Goal: Information Seeking & Learning: Understand process/instructions

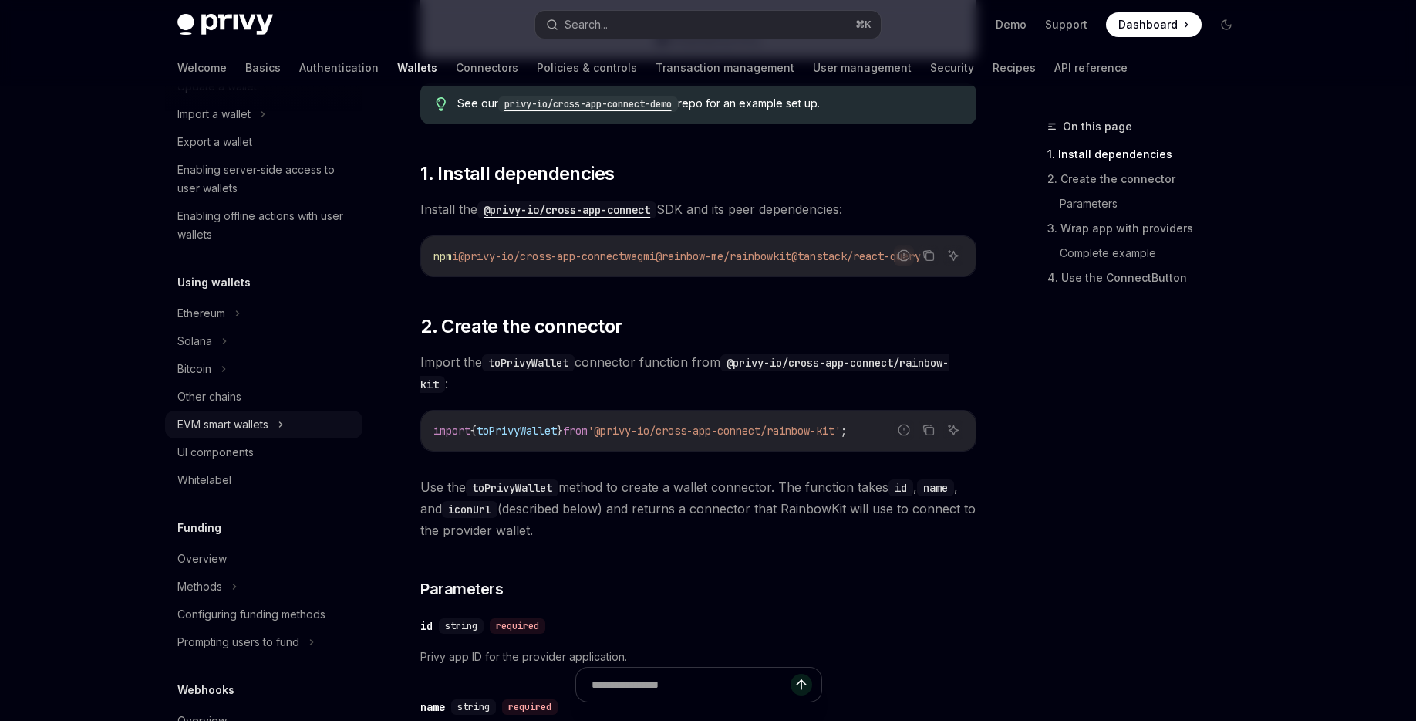
scroll to position [211, 0]
click at [262, 419] on div "EVM smart wallets" at bounding box center [222, 422] width 91 height 19
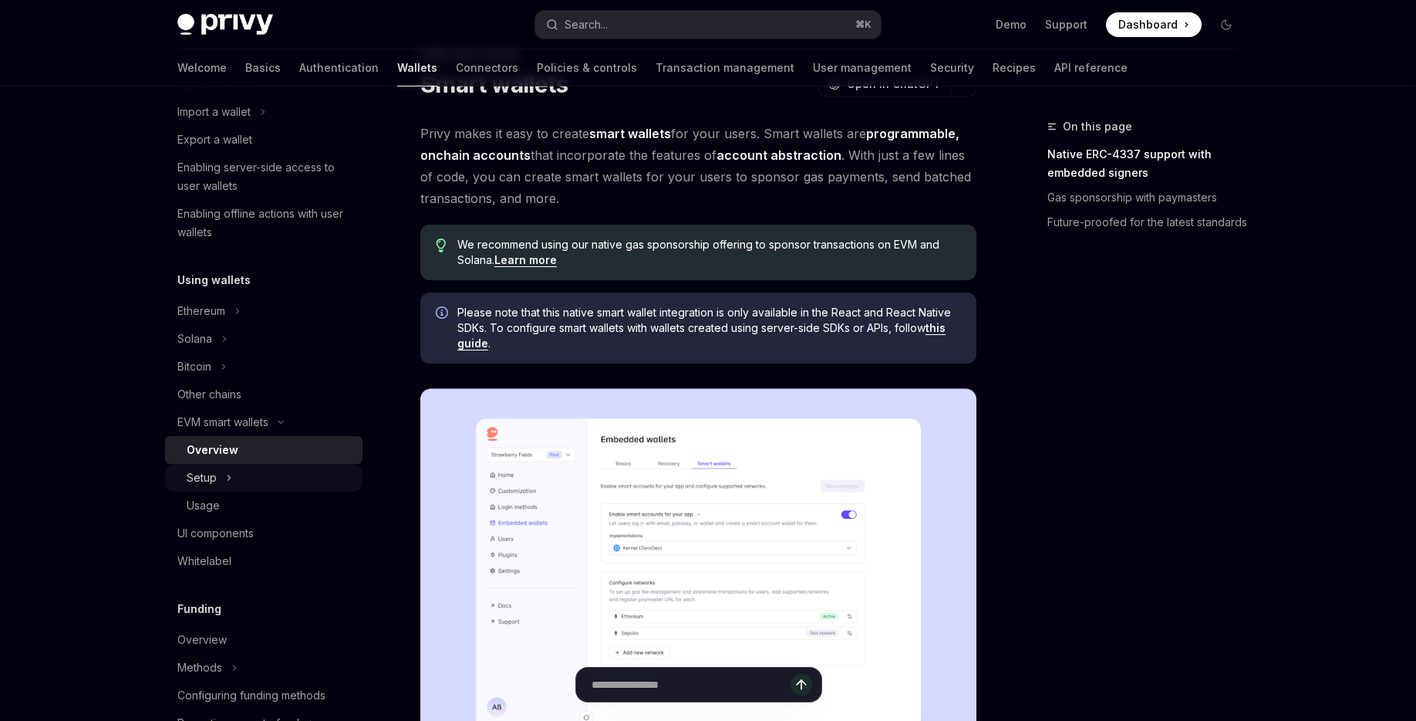
scroll to position [90, 0]
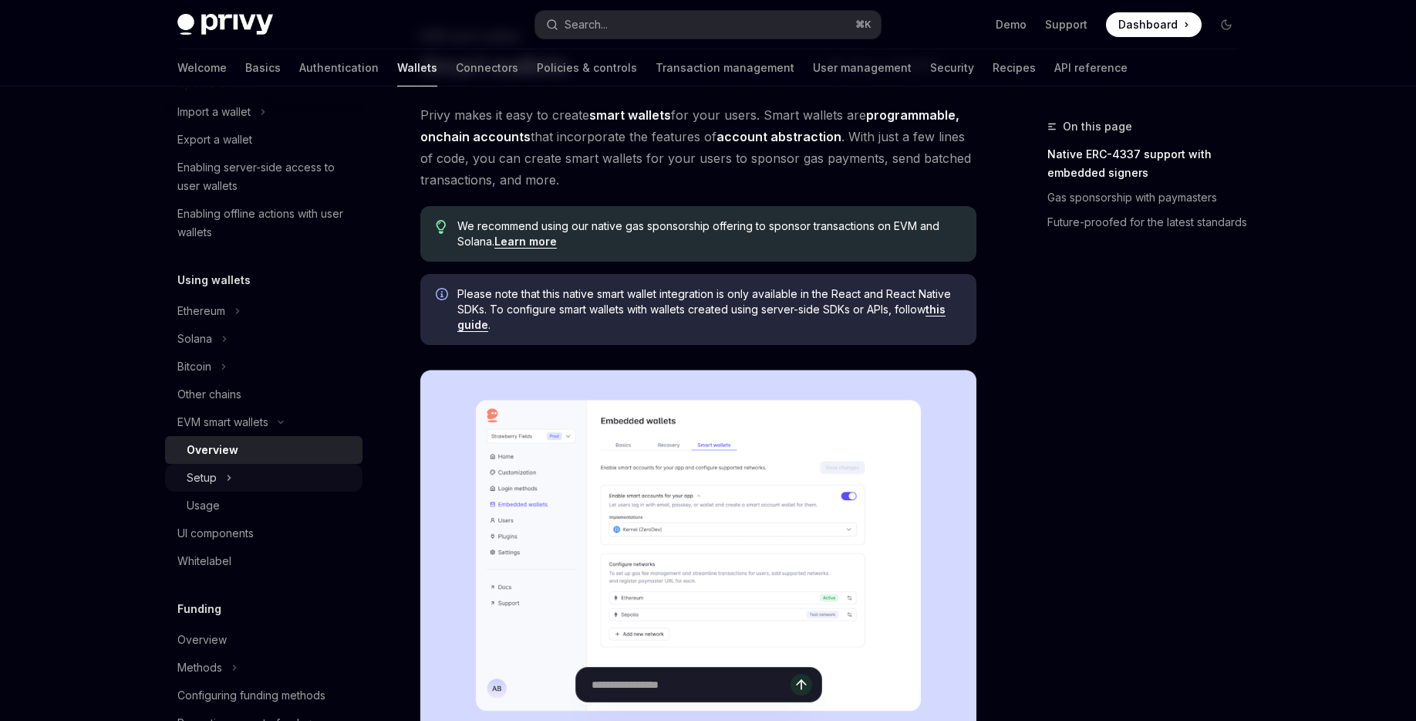
click at [235, 471] on button "Setup" at bounding box center [263, 478] width 197 height 28
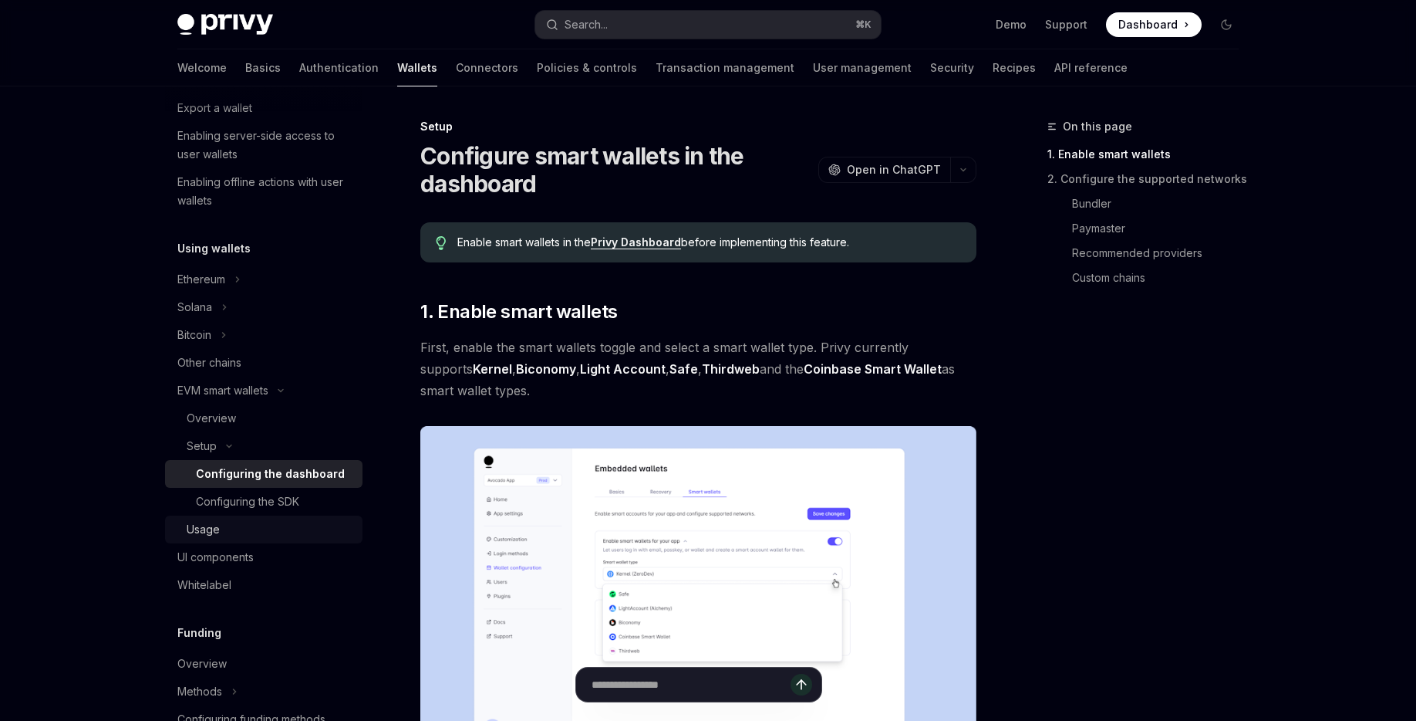
scroll to position [267, 0]
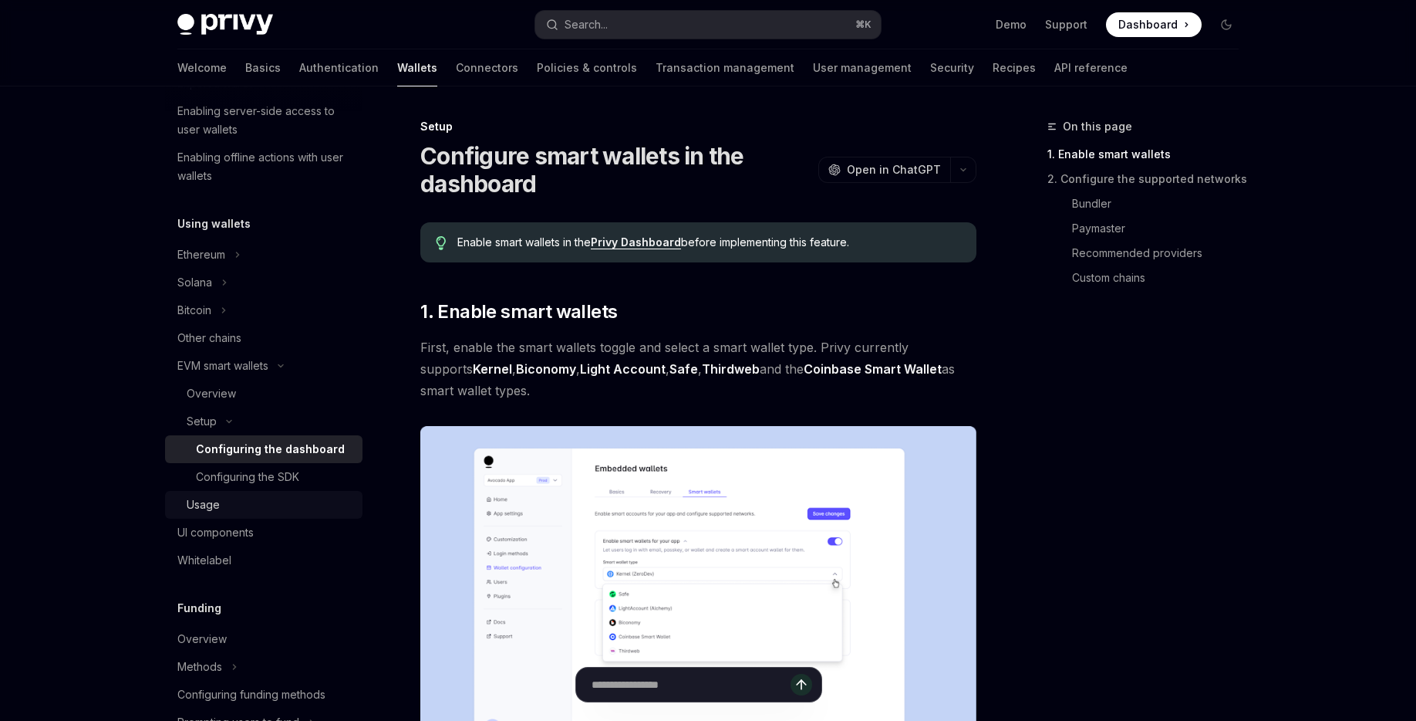
click at [305, 491] on link "Usage" at bounding box center [263, 505] width 197 height 28
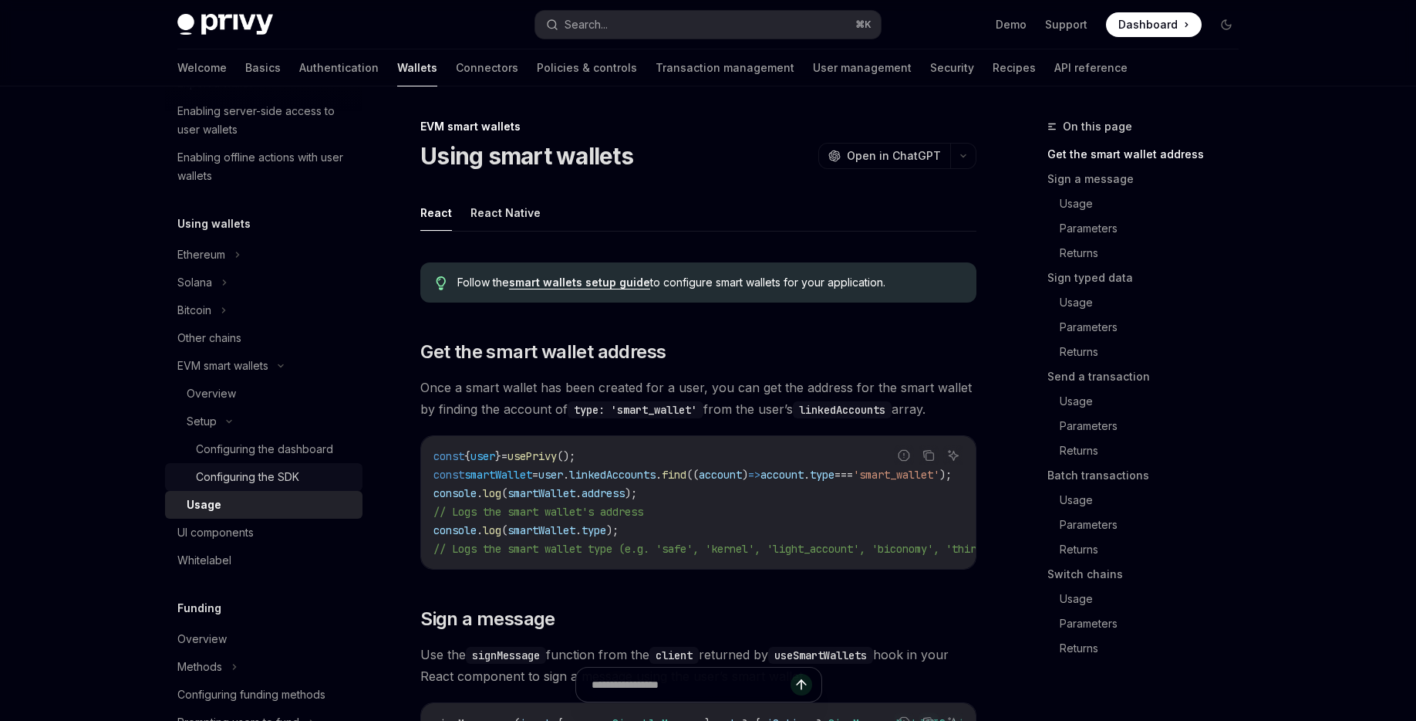
click at [302, 475] on div "Configuring the SDK" at bounding box center [274, 476] width 157 height 19
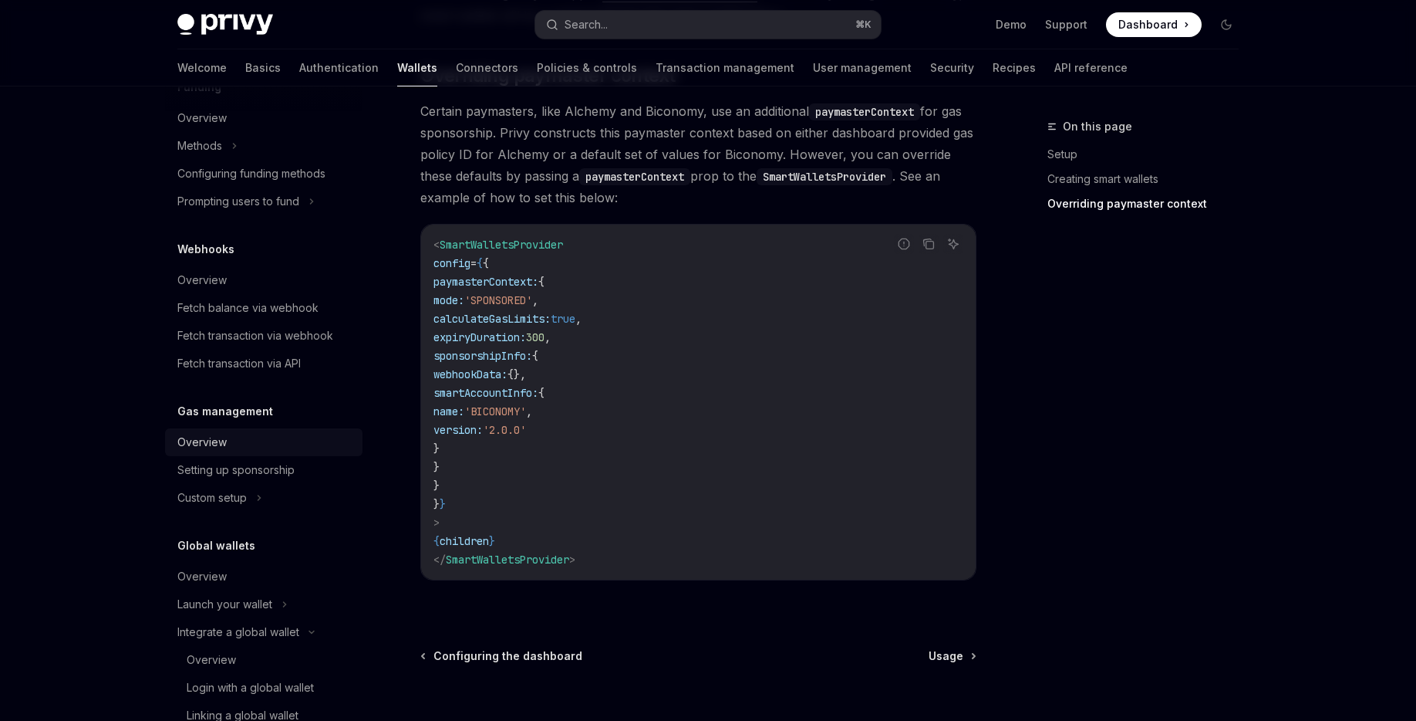
scroll to position [824, 0]
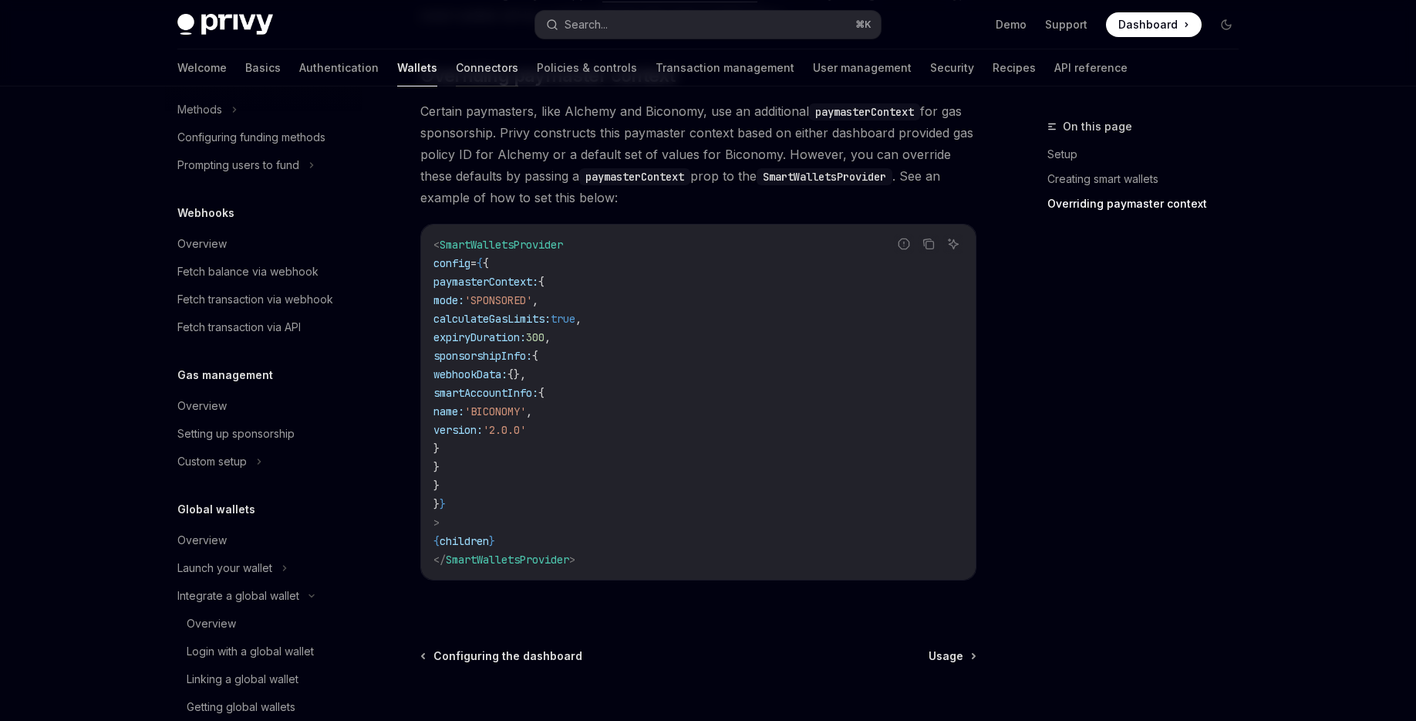
click at [456, 70] on link "Connectors" at bounding box center [487, 67] width 62 height 37
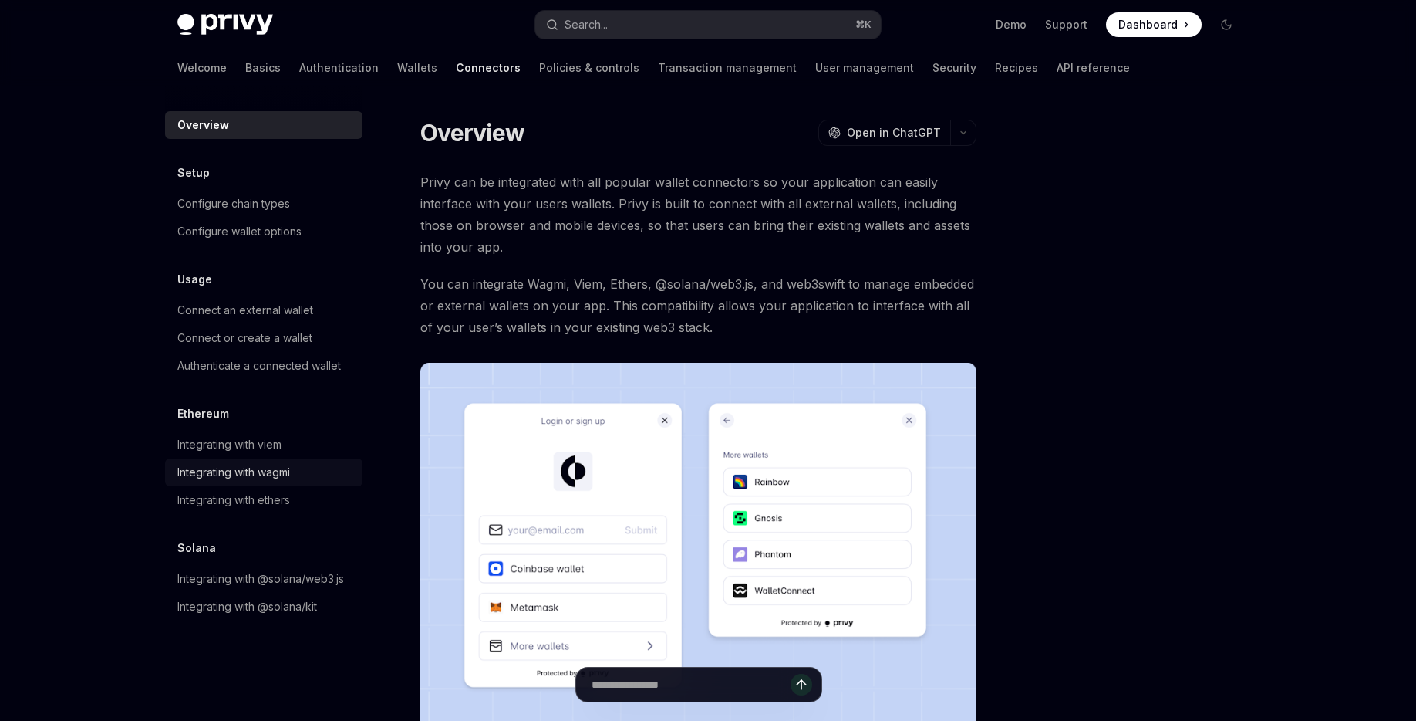
click at [296, 470] on div "Integrating with wagmi" at bounding box center [265, 472] width 176 height 19
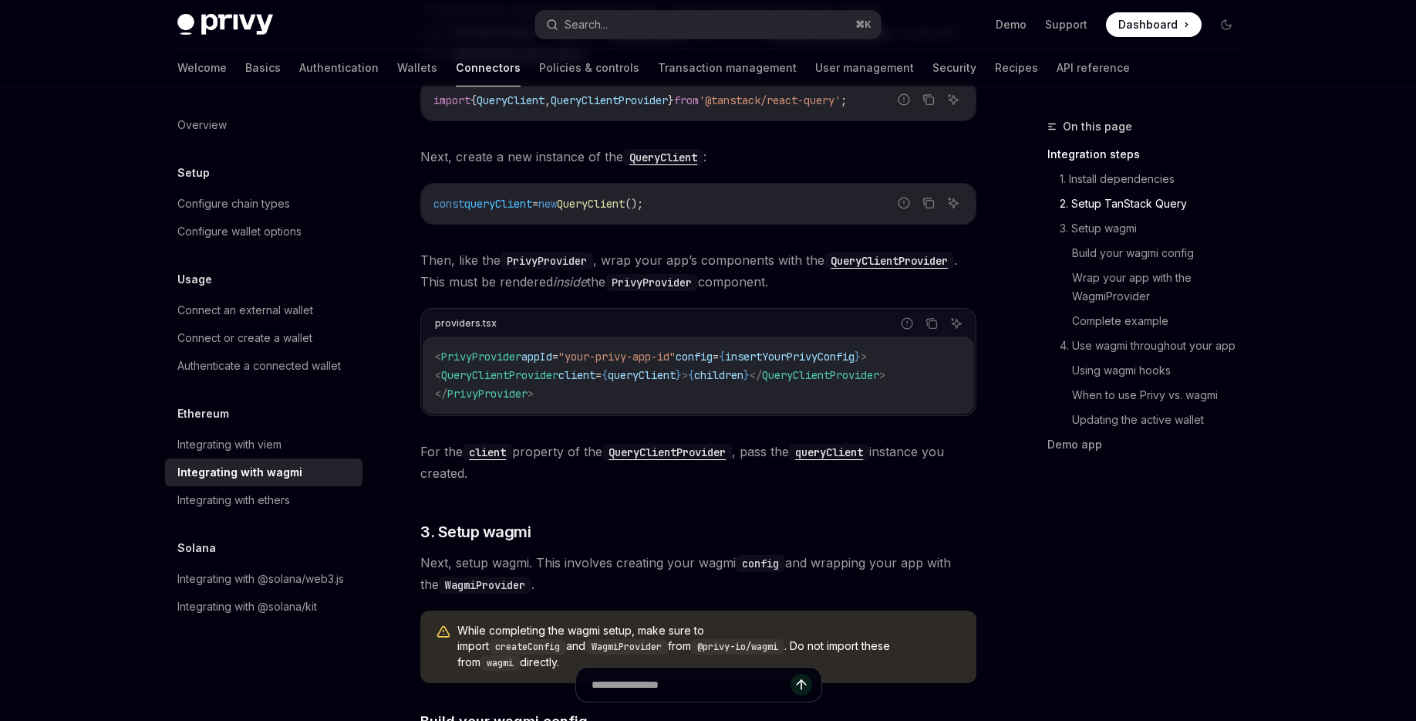
scroll to position [657, 0]
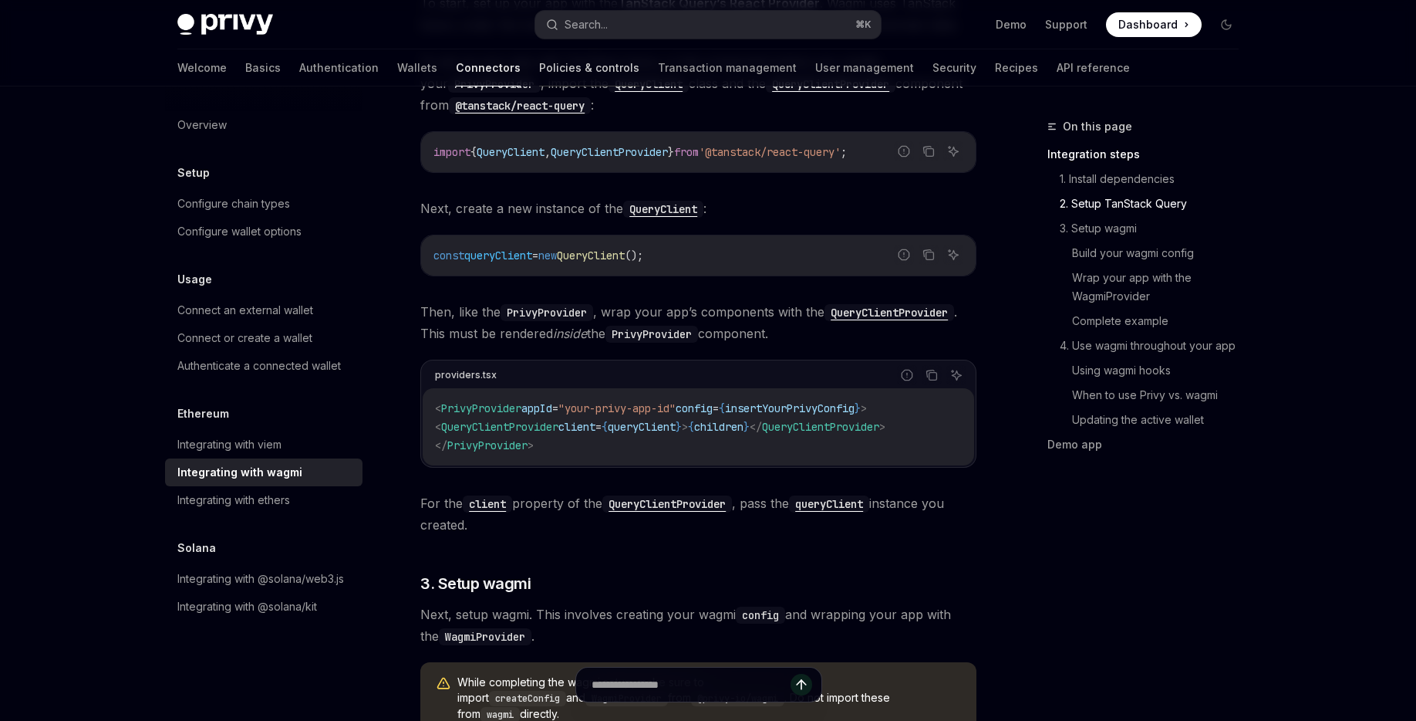
click at [539, 65] on link "Policies & controls" at bounding box center [589, 67] width 100 height 37
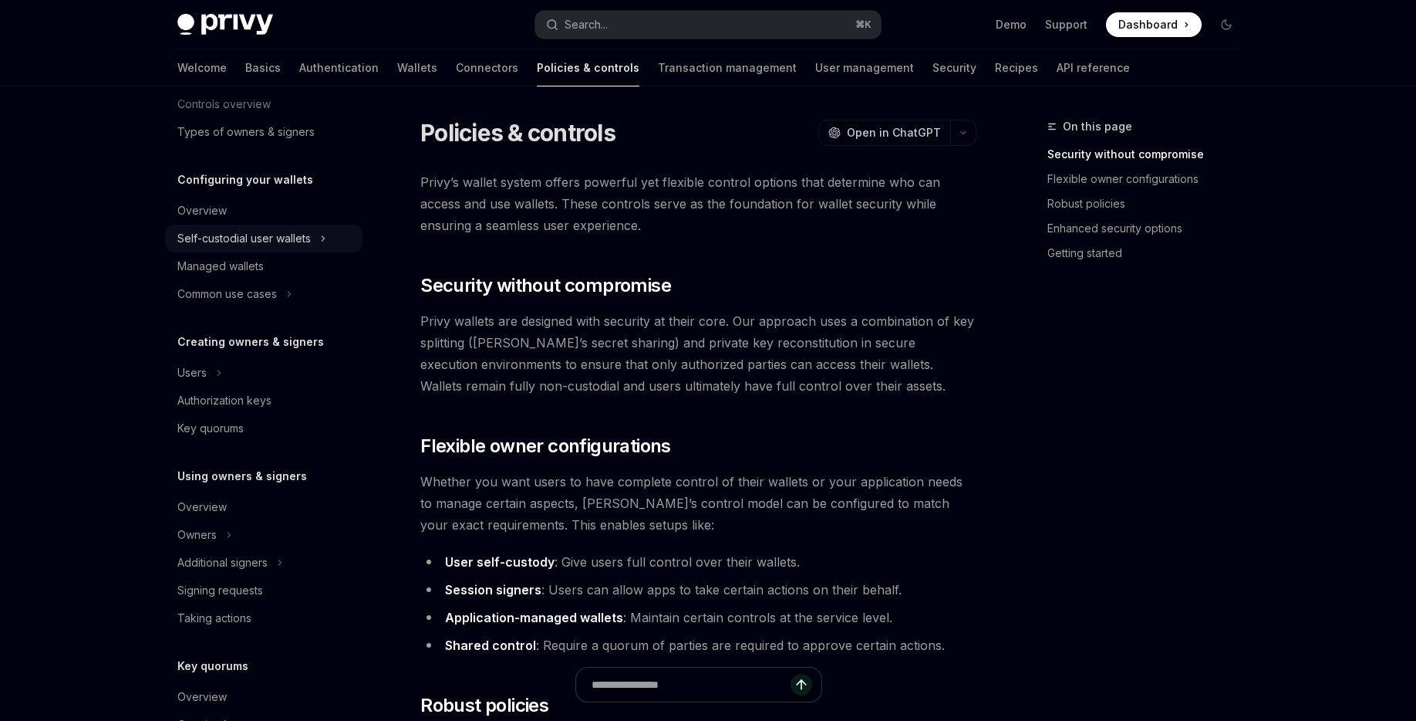
scroll to position [113, 0]
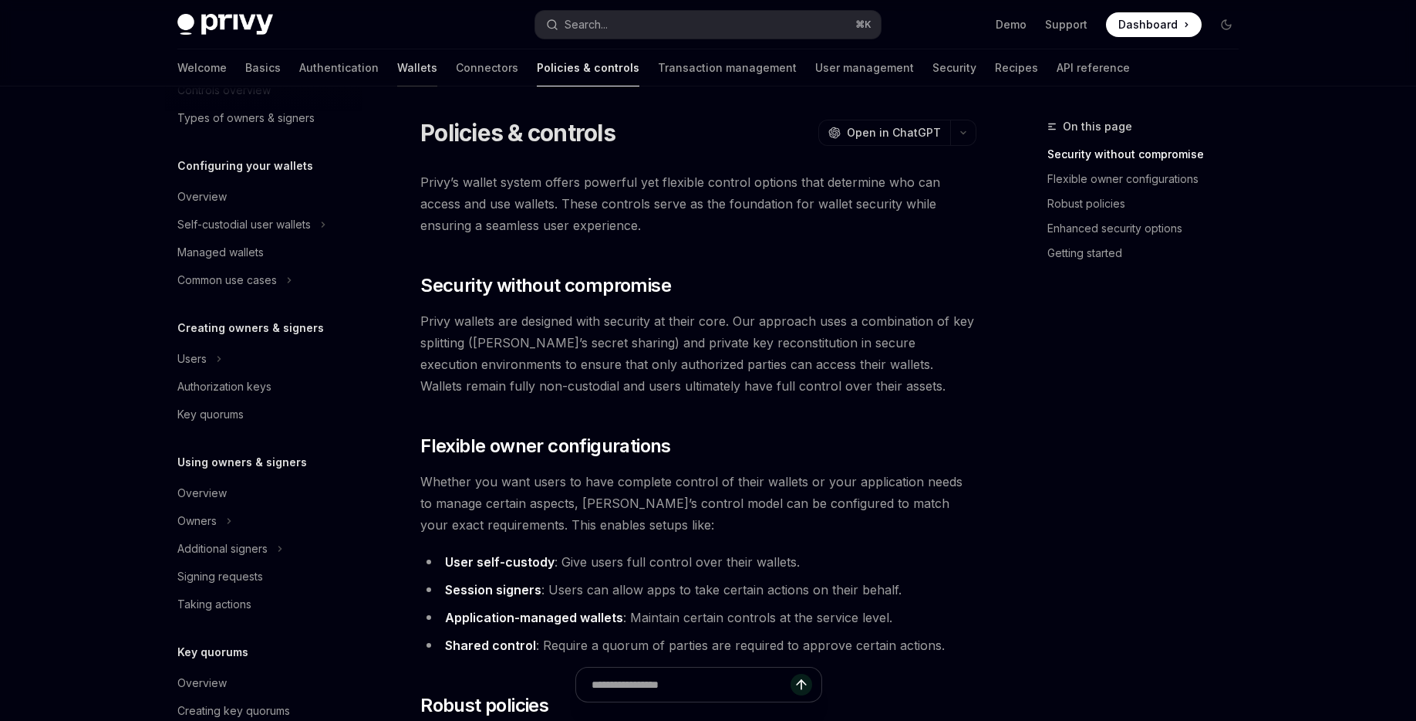
click at [397, 75] on link "Wallets" at bounding box center [417, 67] width 40 height 37
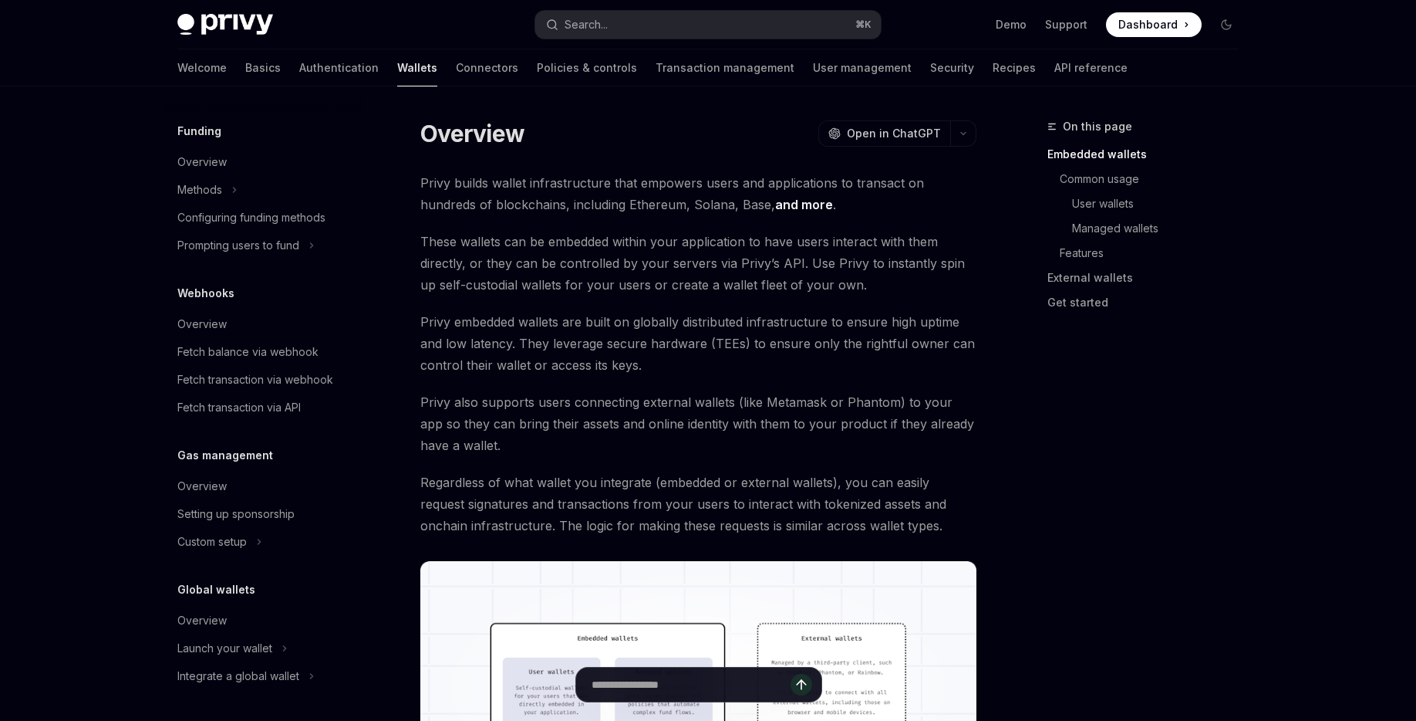
scroll to position [34, 0]
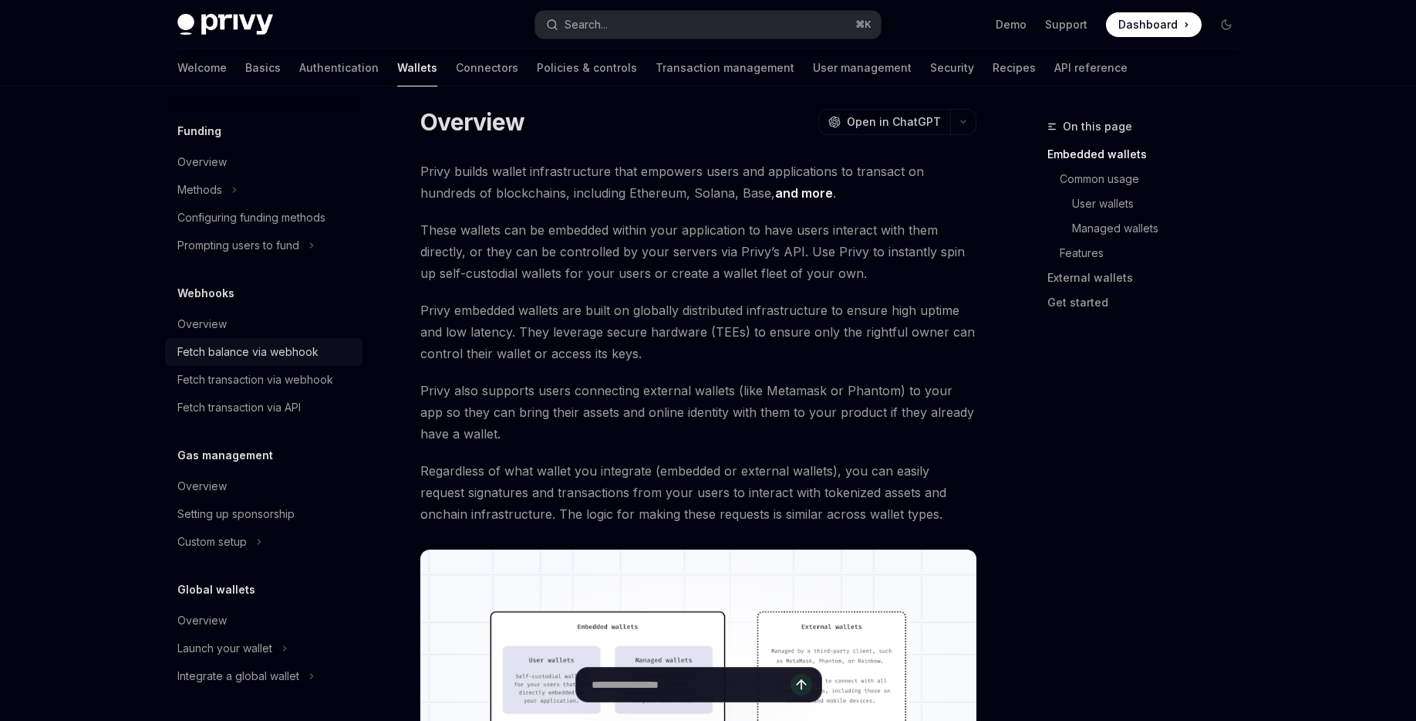
click at [249, 356] on div "Fetch balance via webhook" at bounding box center [247, 352] width 141 height 19
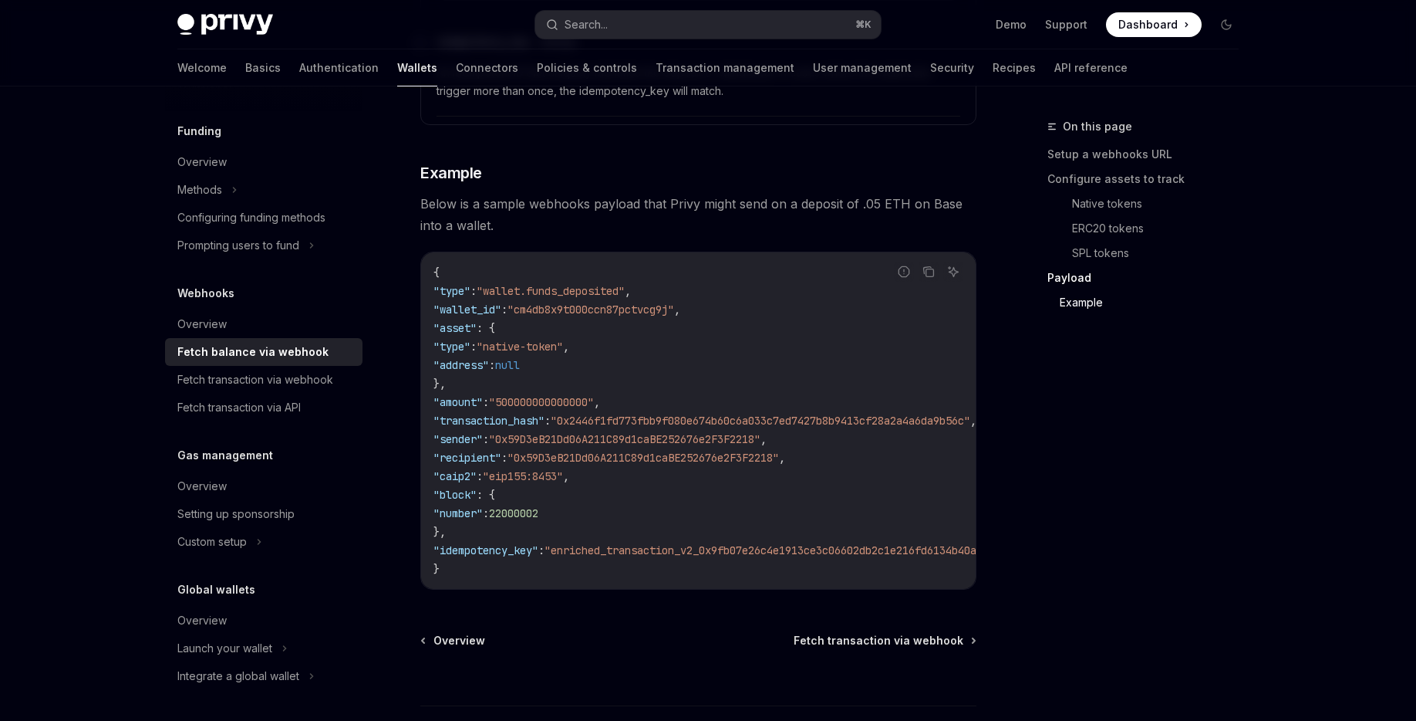
scroll to position [2785, 0]
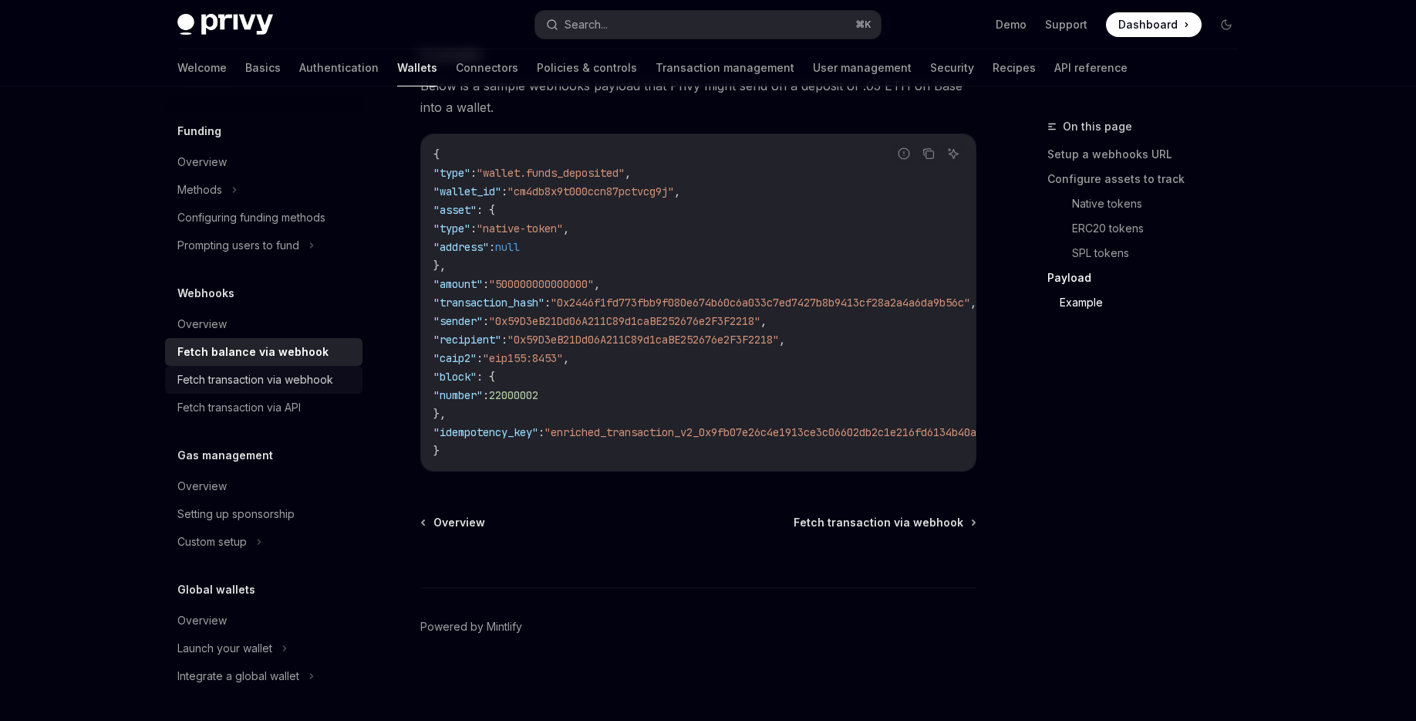
click at [265, 383] on div "Fetch transaction via webhook" at bounding box center [255, 379] width 156 height 19
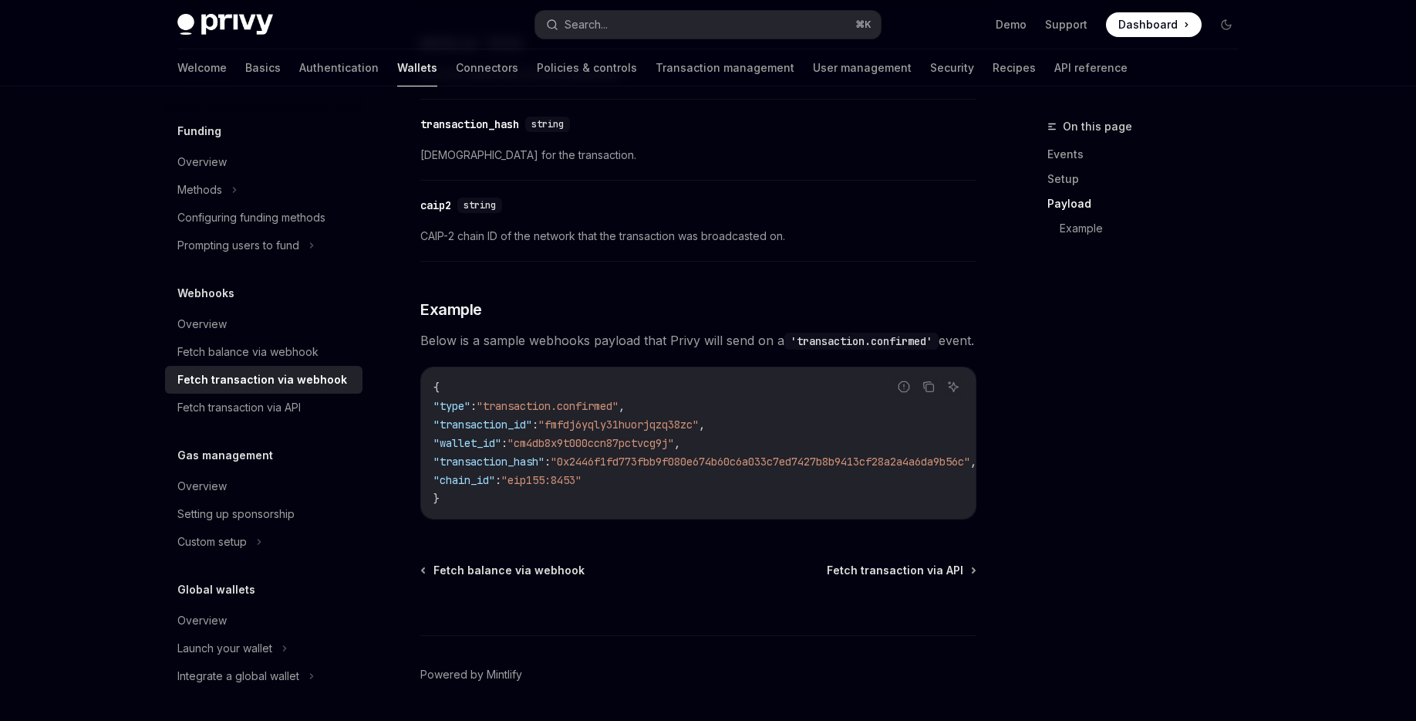
scroll to position [1557, 0]
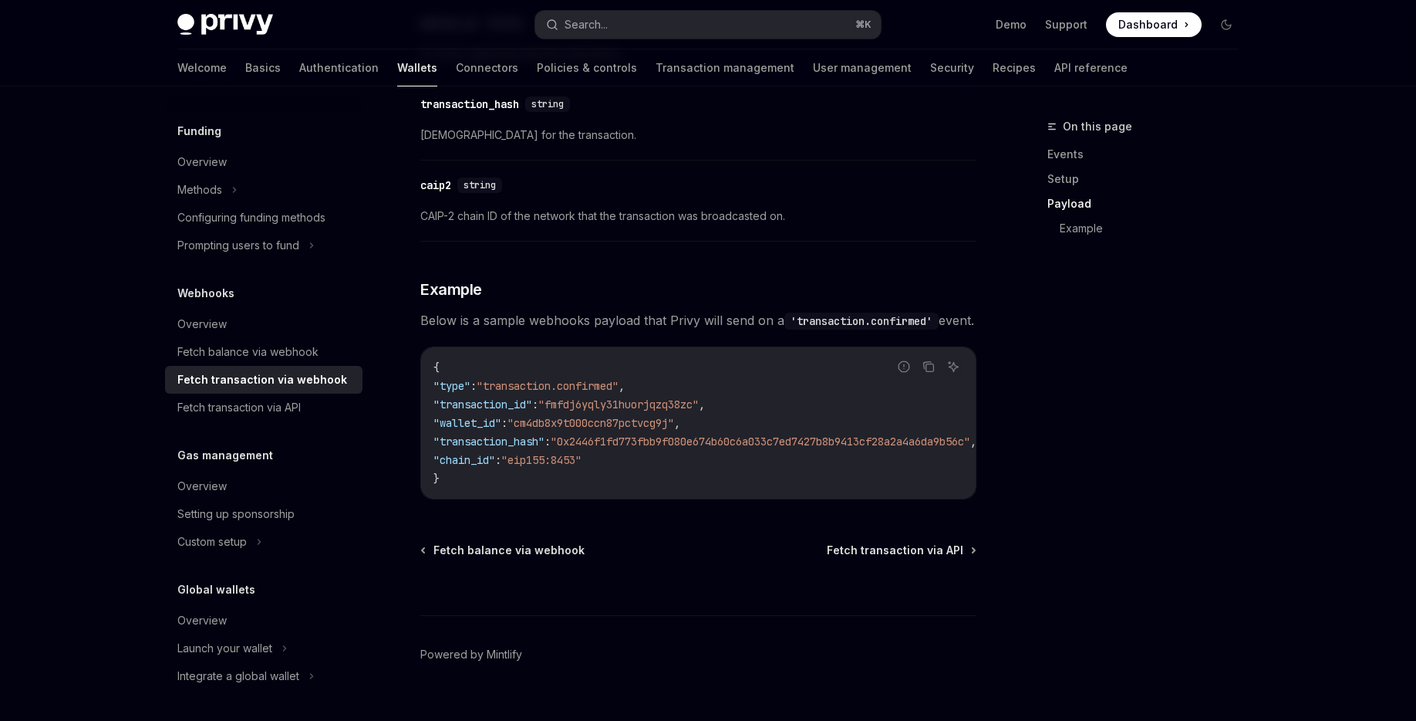
click at [582, 467] on span ""eip155:8453"" at bounding box center [541, 460] width 80 height 14
click at [218, 549] on div "Custom setup" at bounding box center [211, 541] width 69 height 19
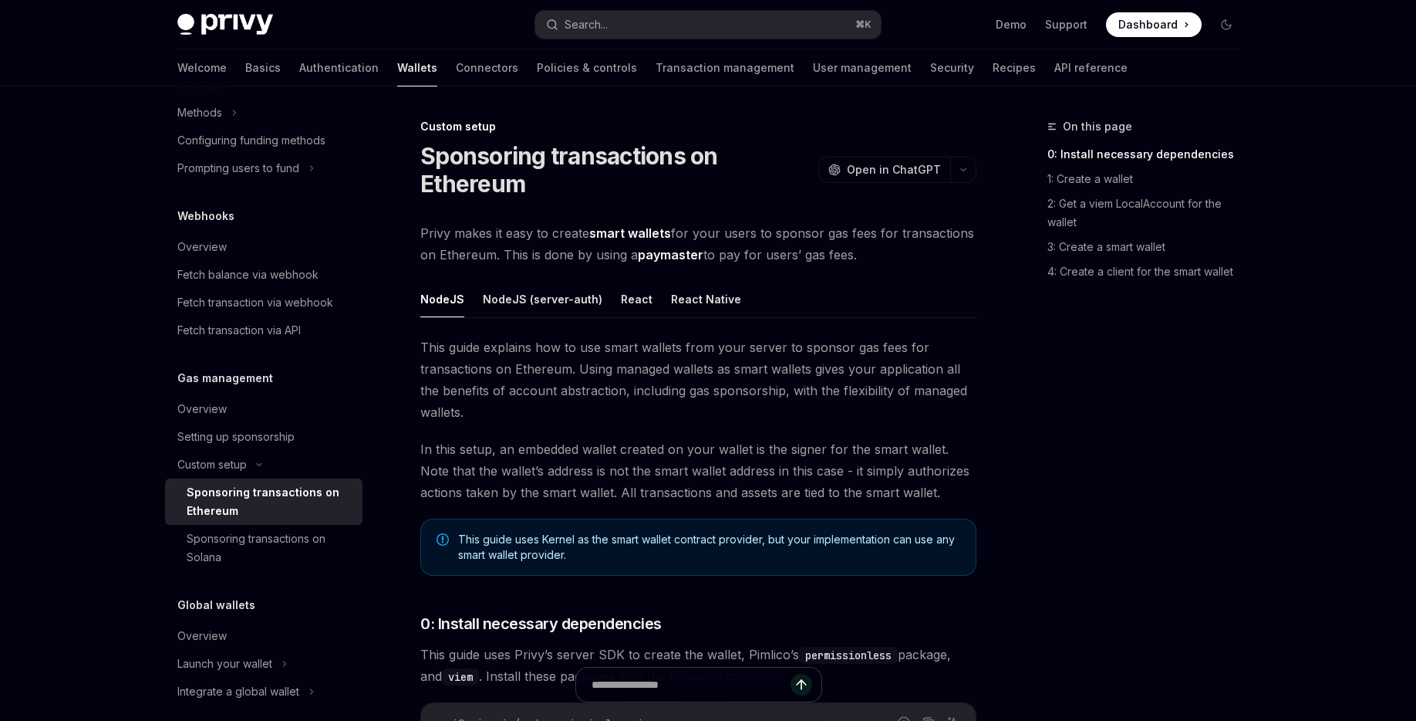
scroll to position [697, 0]
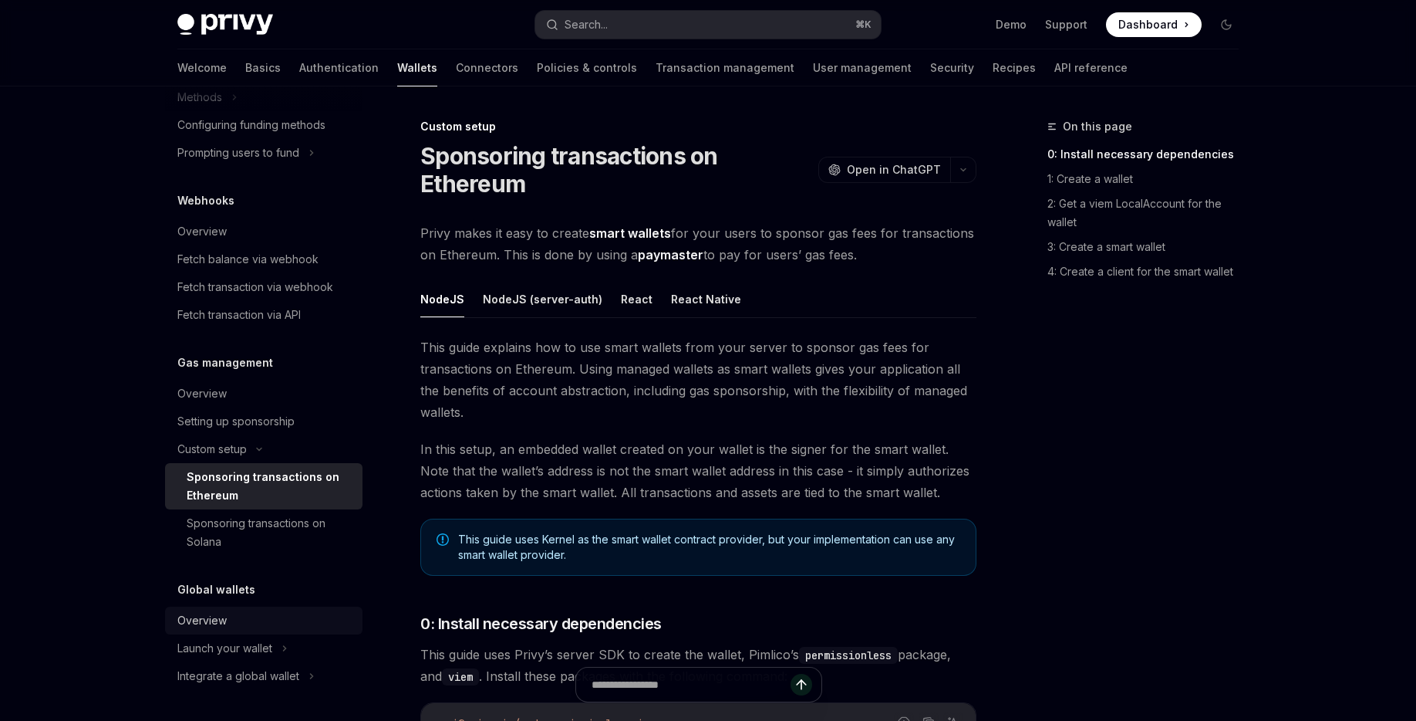
click at [229, 621] on div "Overview" at bounding box center [265, 620] width 176 height 19
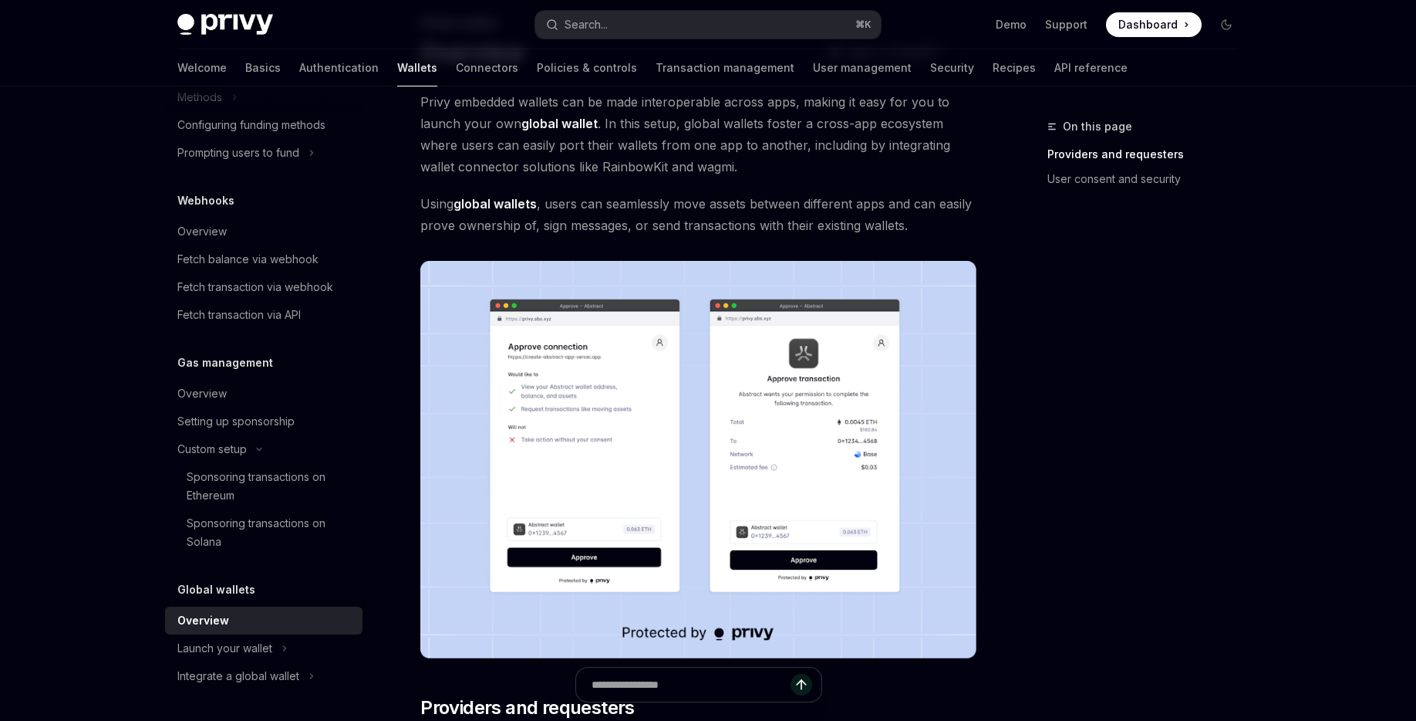
scroll to position [282, 0]
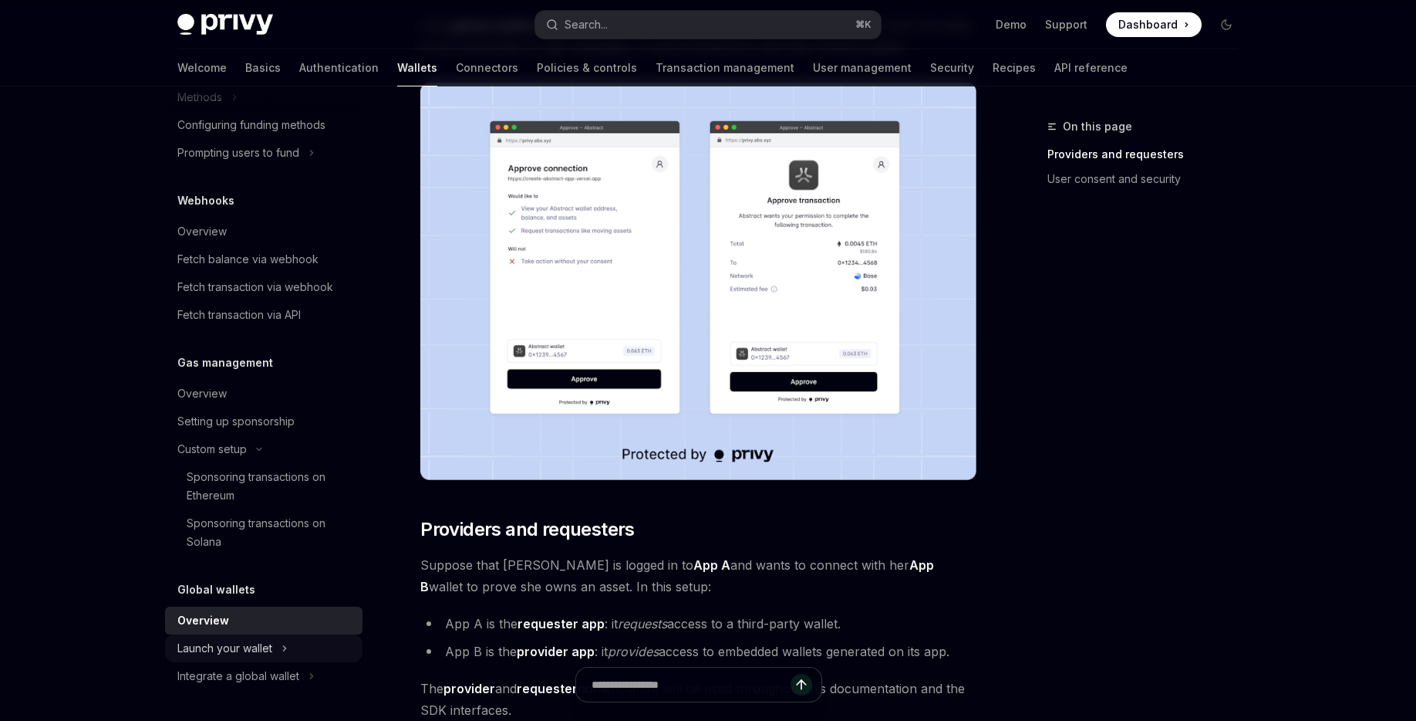
click at [255, 648] on div "Launch your wallet" at bounding box center [224, 648] width 95 height 19
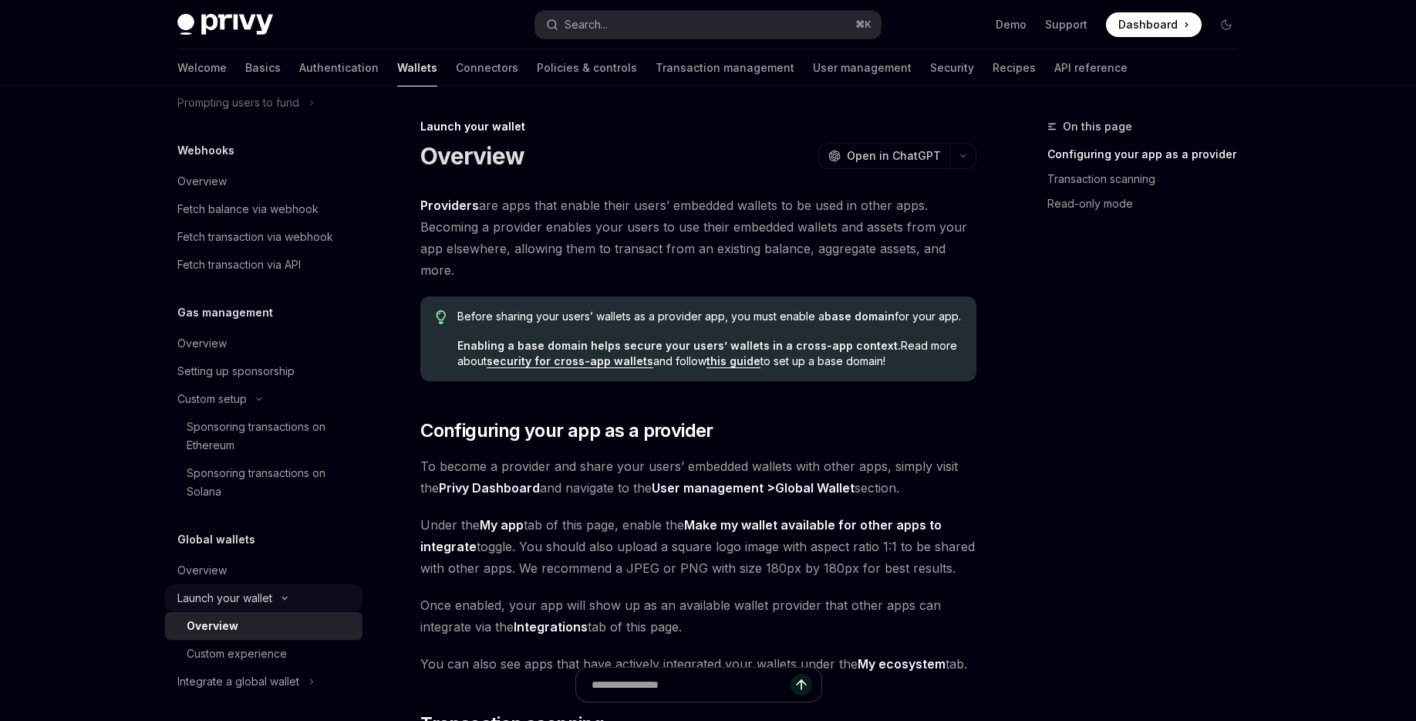
scroll to position [753, 0]
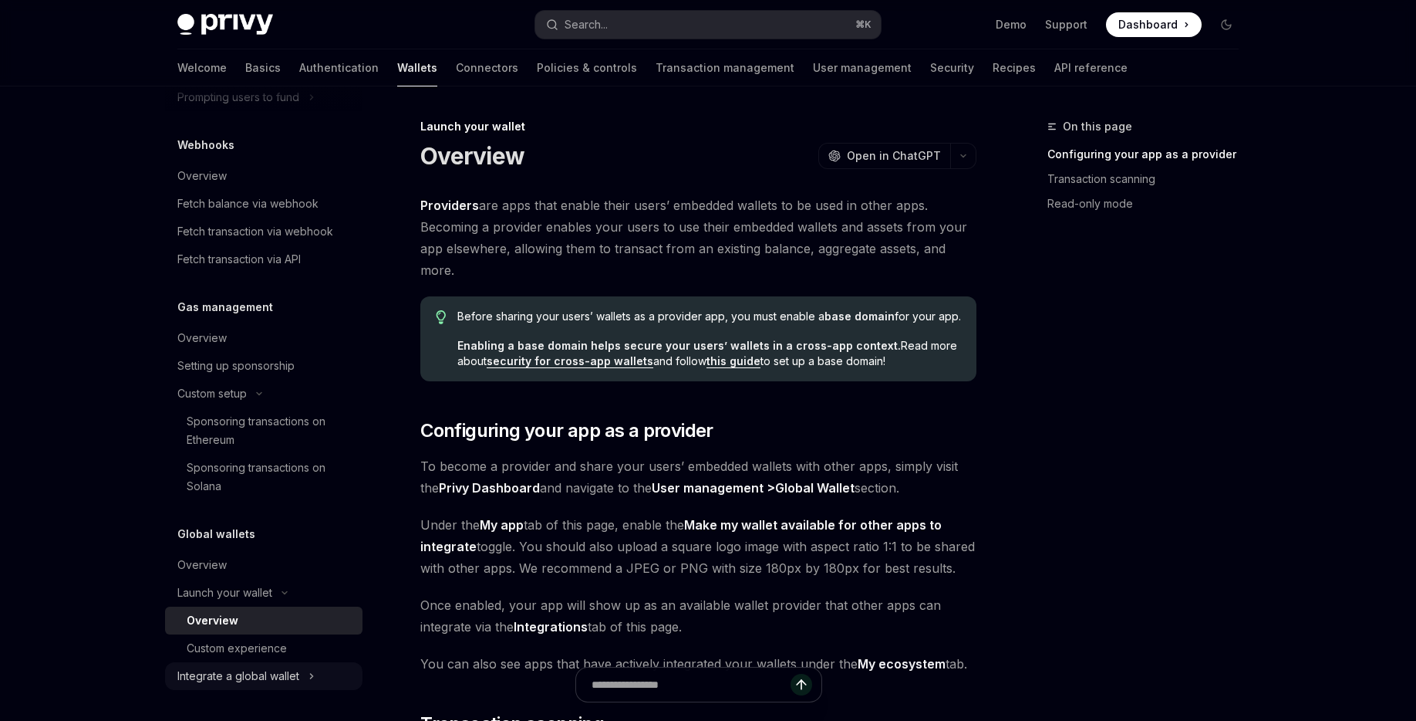
click at [255, 669] on div "Integrate a global wallet" at bounding box center [238, 676] width 122 height 19
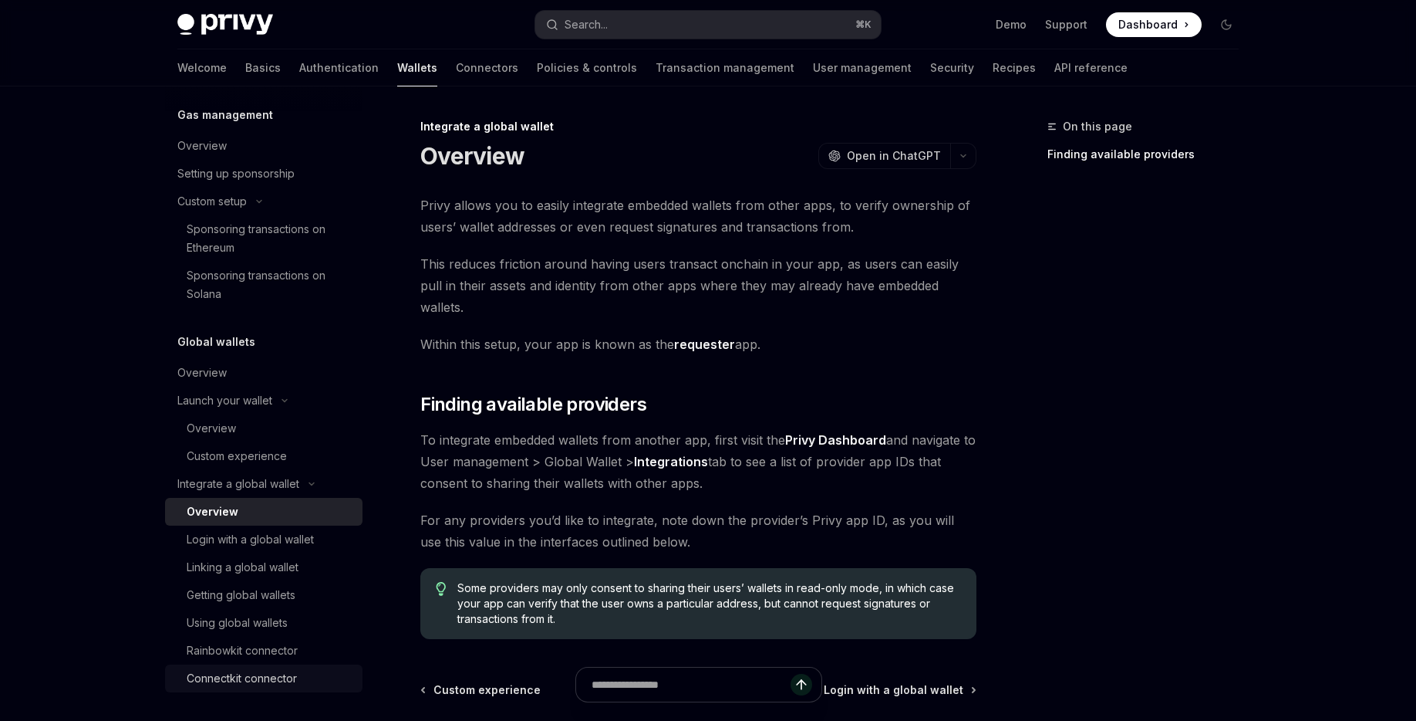
scroll to position [947, 0]
click at [261, 649] on div "Rainbowkit connector" at bounding box center [242, 648] width 111 height 19
type textarea "*"
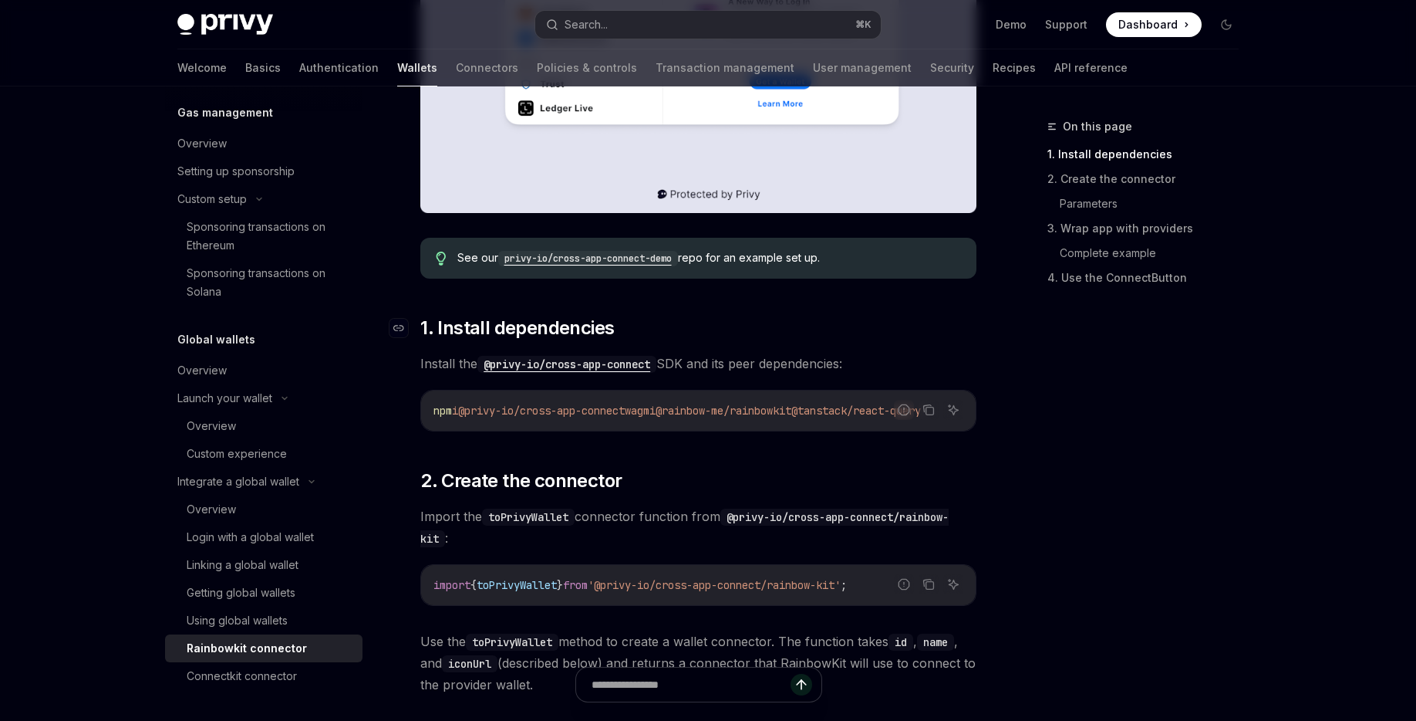
scroll to position [543, 0]
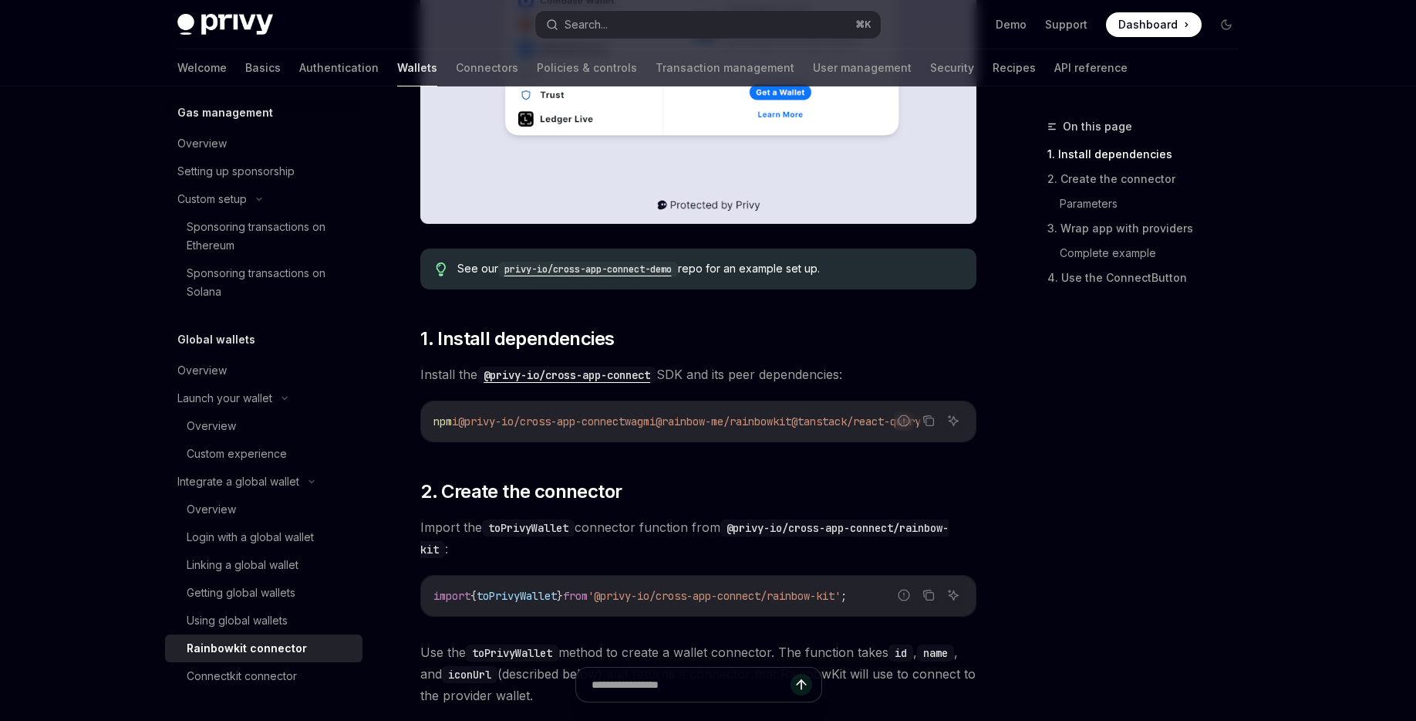
click at [621, 267] on code "privy-io/cross-app-connect-demo" at bounding box center [588, 269] width 180 height 15
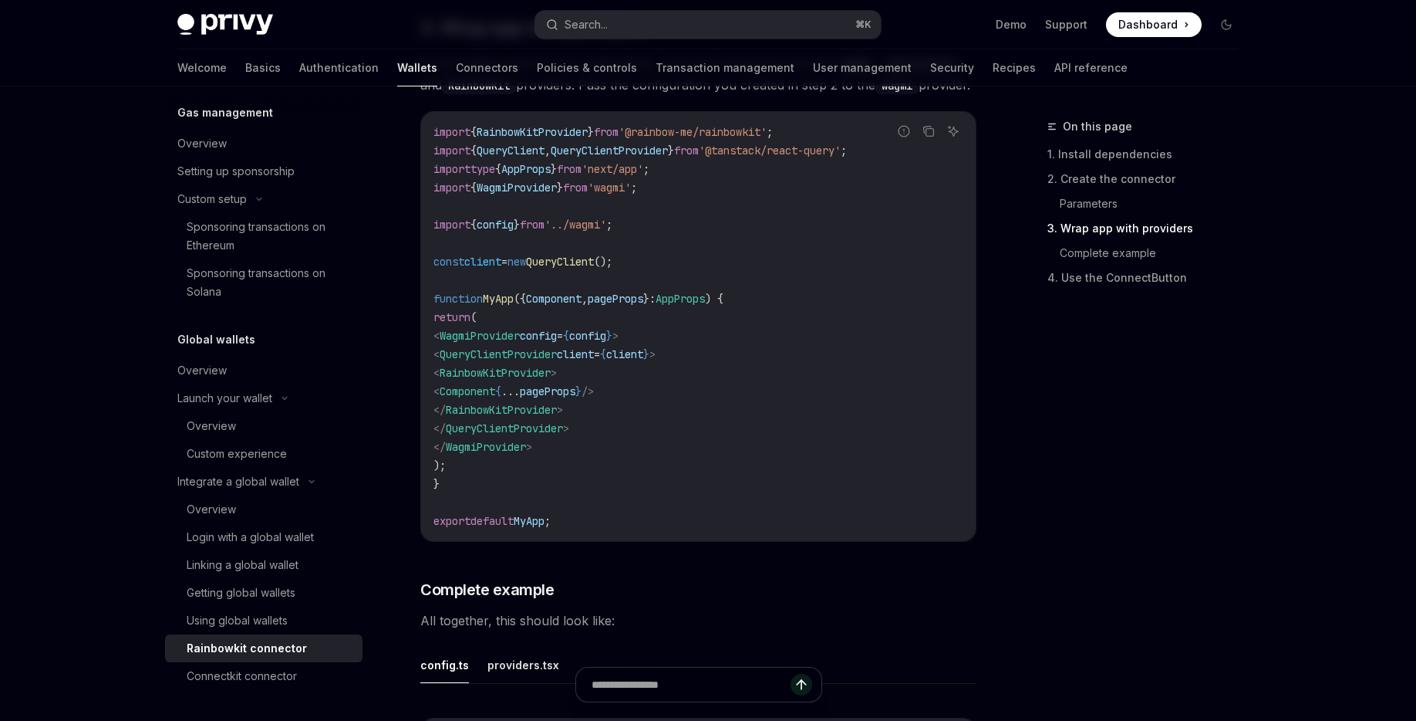
scroll to position [2833, 0]
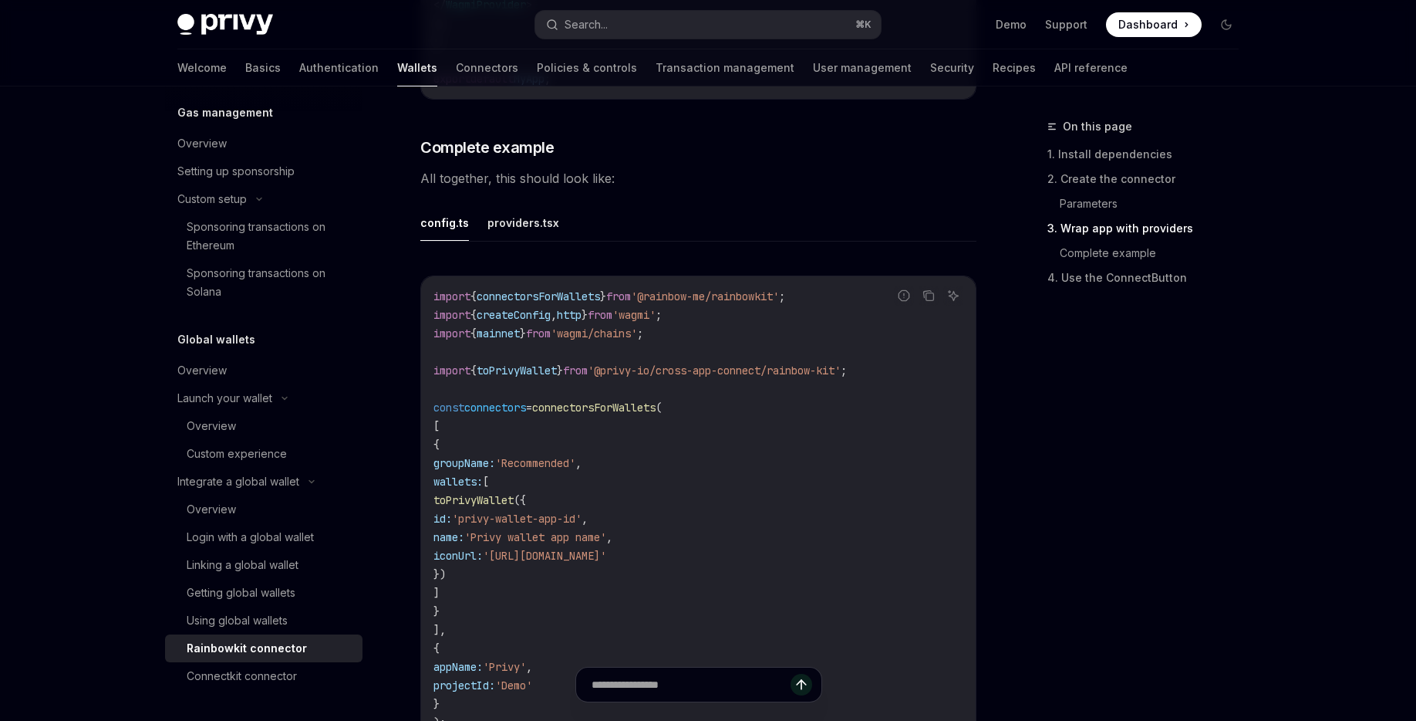
click at [933, 241] on ul "config.ts providers.tsx" at bounding box center [698, 222] width 556 height 37
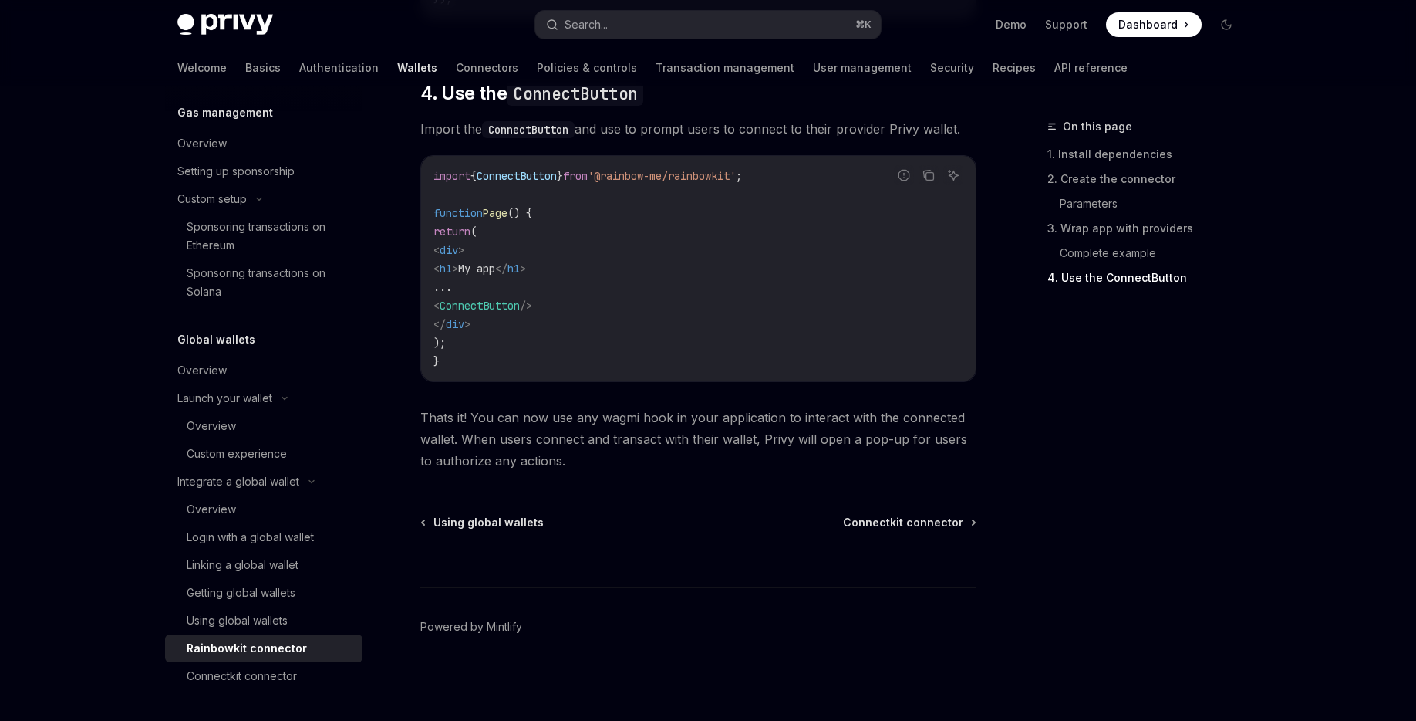
scroll to position [3751, 0]
click at [520, 304] on span "ConnectButton" at bounding box center [480, 306] width 80 height 14
click at [764, 359] on code "import { ConnectButton } from '@rainbow-me/rainbowkit' ; function Page () { ret…" at bounding box center [699, 269] width 530 height 204
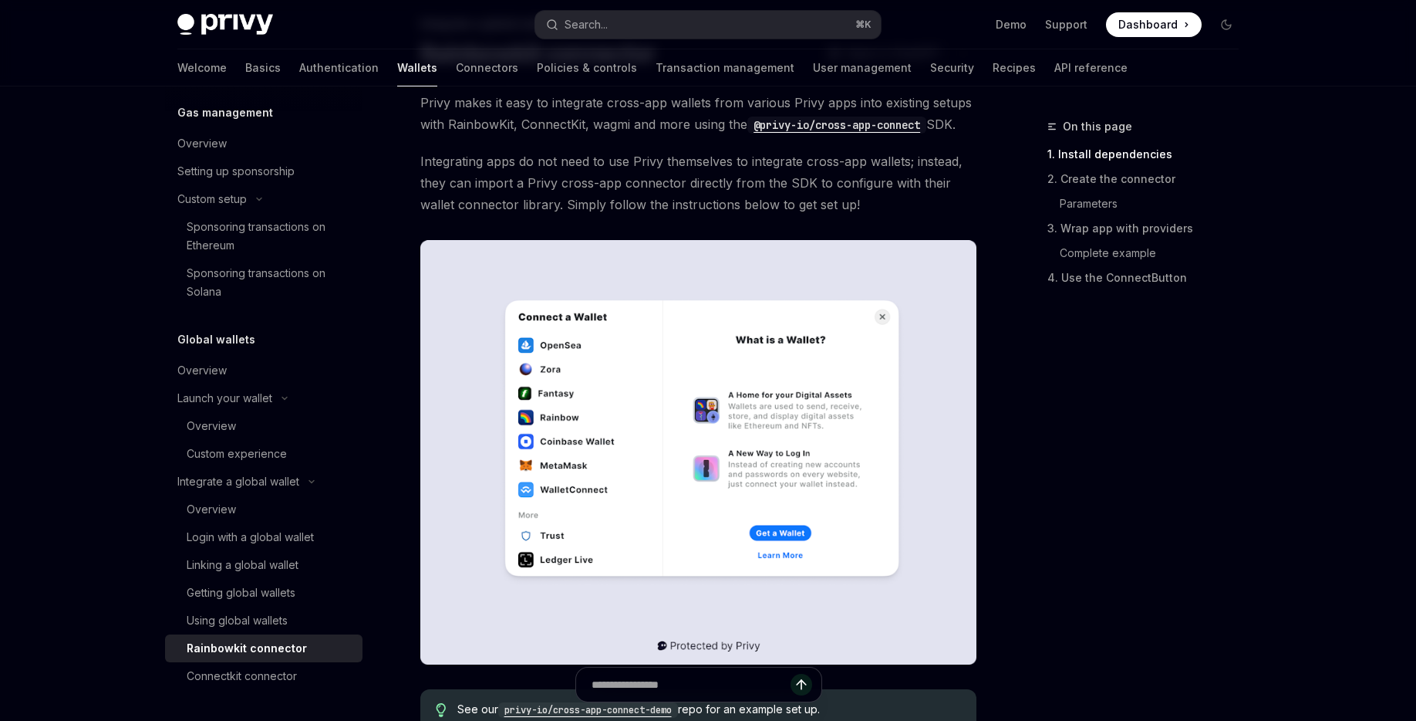
scroll to position [136, 0]
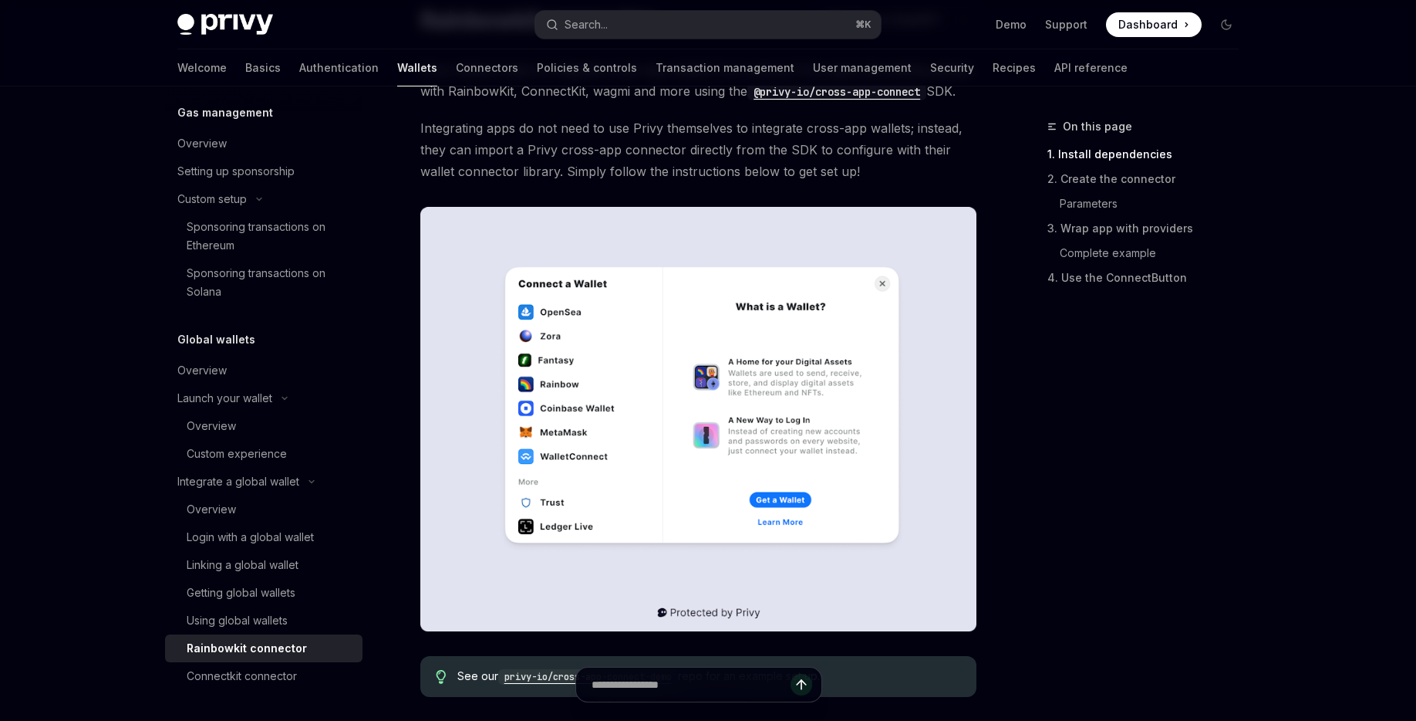
click at [1102, 458] on div "On this page 1. Install dependencies 2. Create the connector Parameters 3. Wrap…" at bounding box center [1134, 418] width 235 height 603
